Goal: Information Seeking & Learning: Learn about a topic

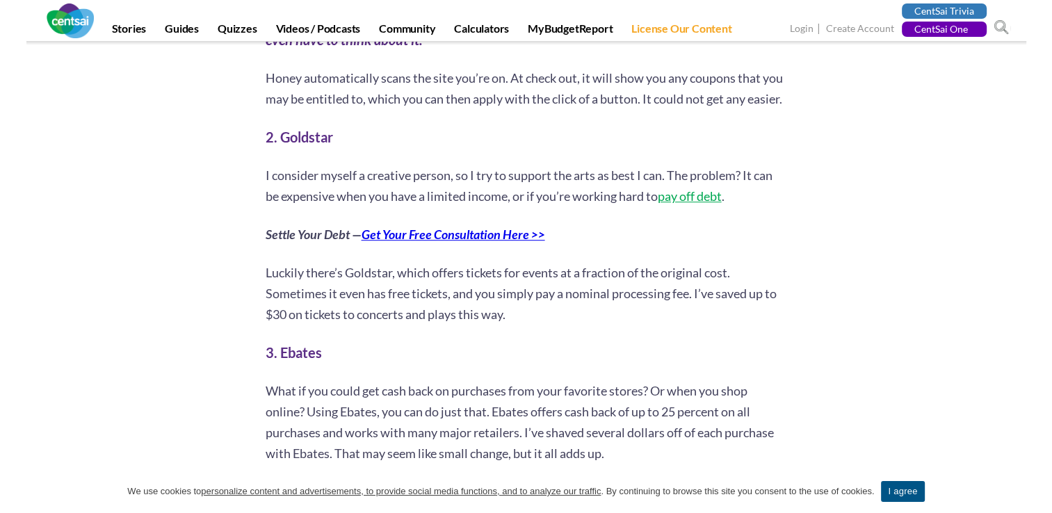
scroll to position [848, 0]
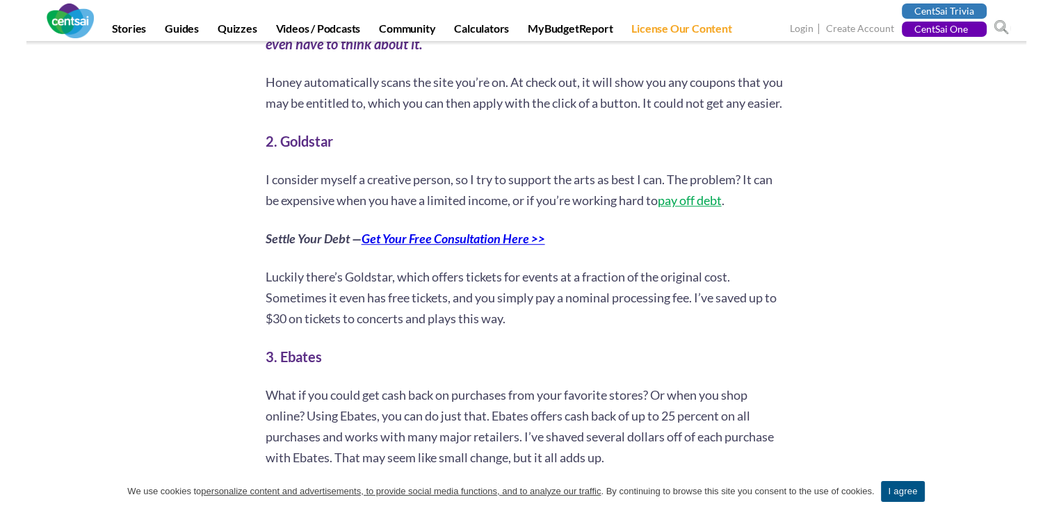
click at [303, 149] on strong "2. Goldstar" at bounding box center [299, 141] width 67 height 17
click at [679, 208] on link "pay off debt" at bounding box center [690, 200] width 64 height 15
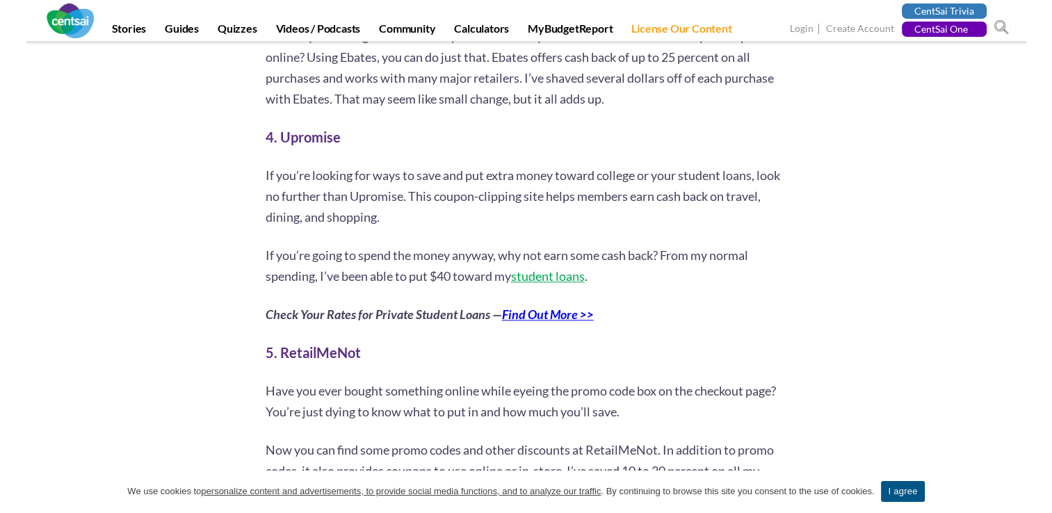
scroll to position [1232, 0]
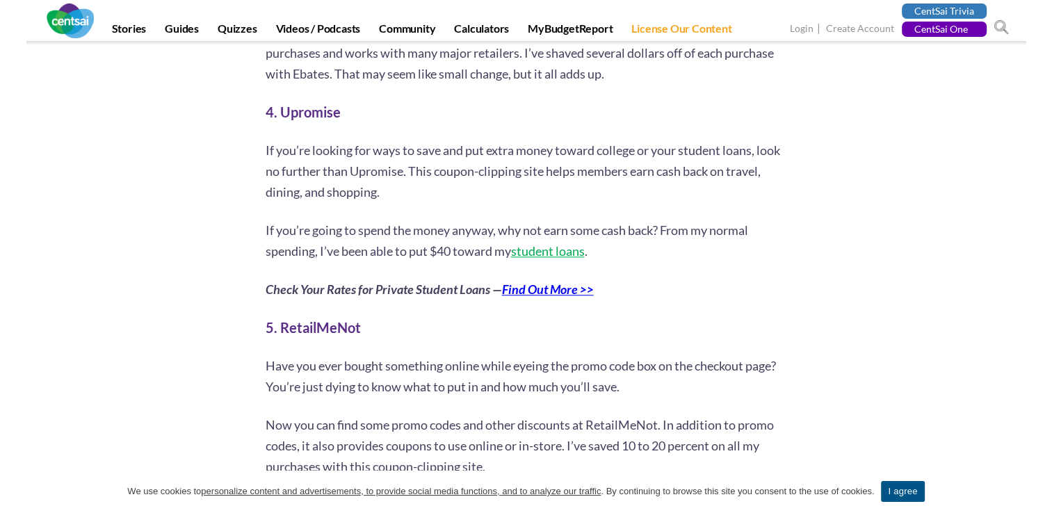
click at [555, 259] on link "student loans" at bounding box center [548, 250] width 74 height 15
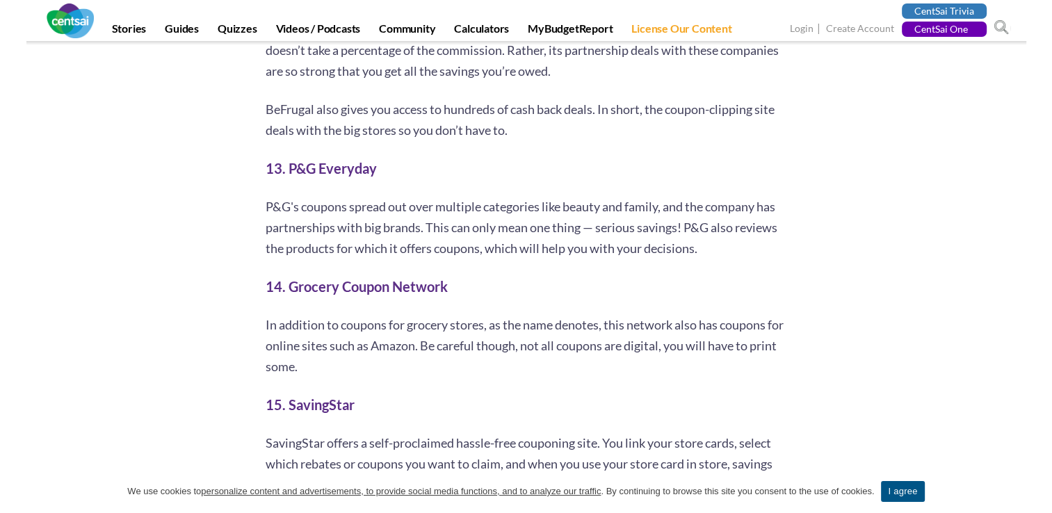
scroll to position [2828, 0]
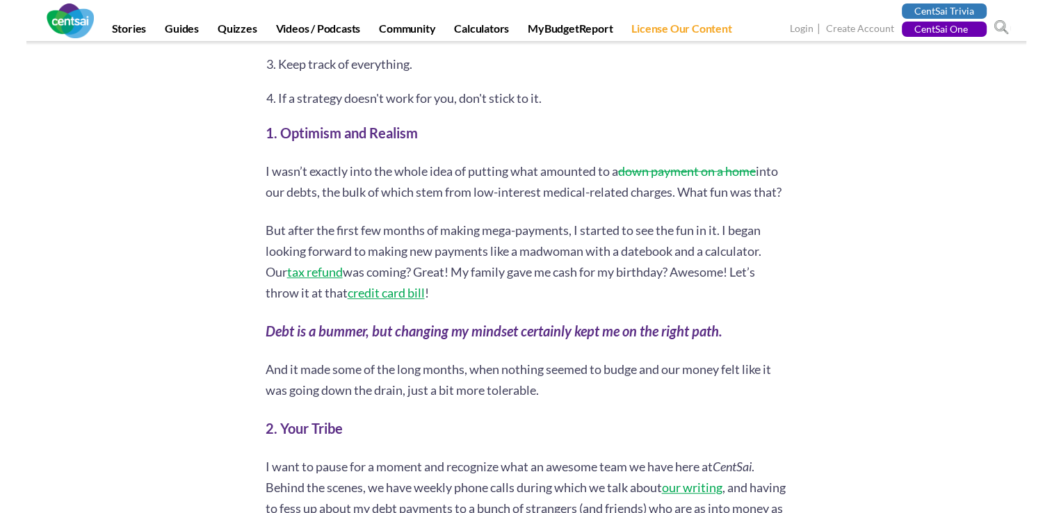
scroll to position [894, 0]
